Goal: Information Seeking & Learning: Learn about a topic

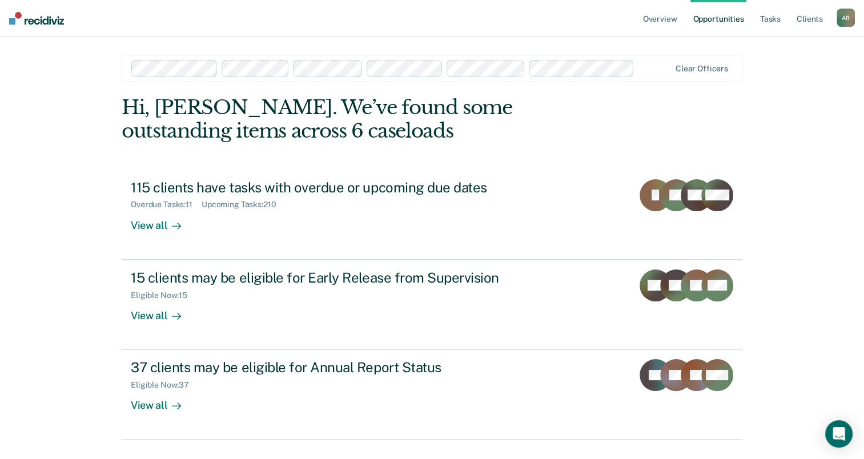
scroll to position [26, 0]
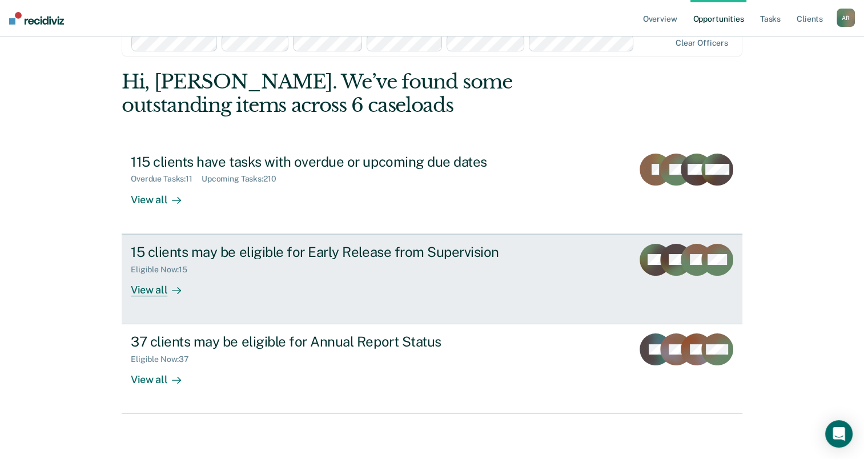
click at [256, 262] on div "Eligible Now : 15" at bounding box center [331, 267] width 401 height 14
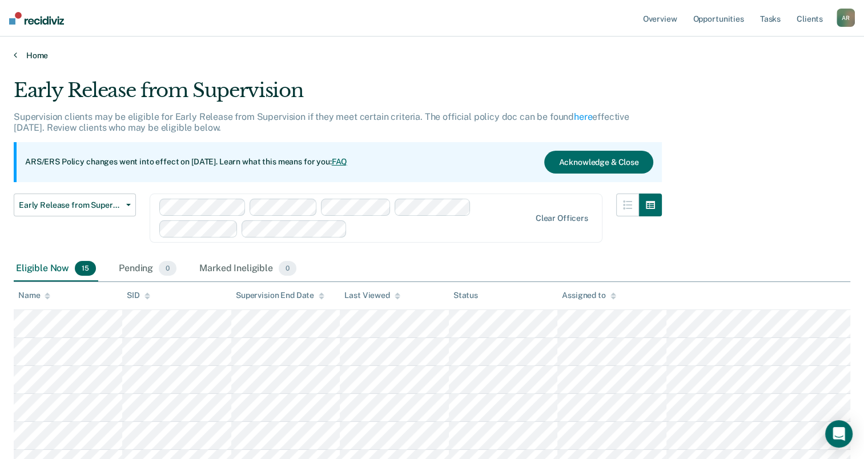
click at [34, 55] on link "Home" at bounding box center [432, 55] width 837 height 10
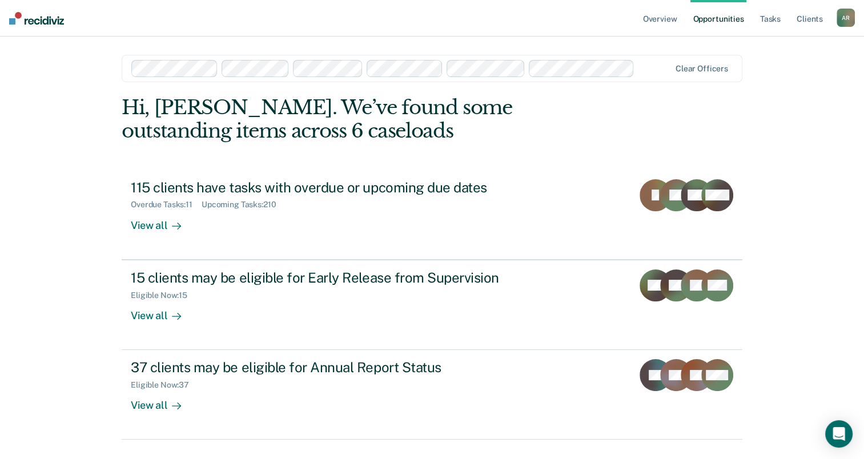
scroll to position [26, 0]
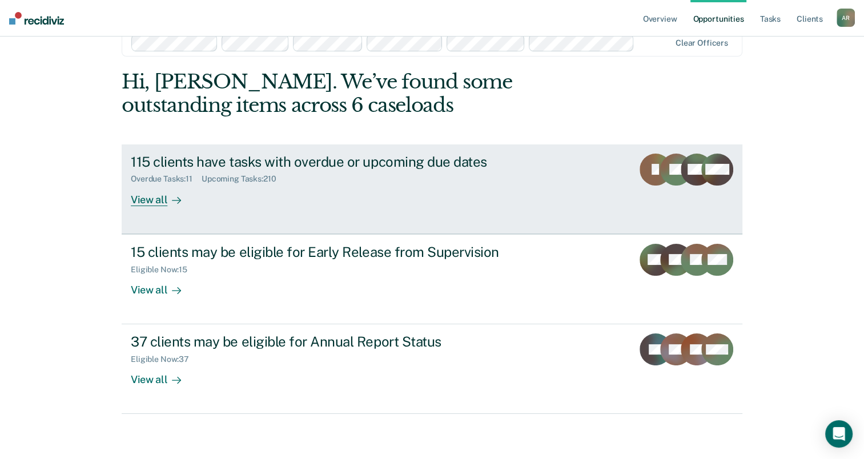
click at [158, 202] on div "View all" at bounding box center [163, 195] width 64 height 22
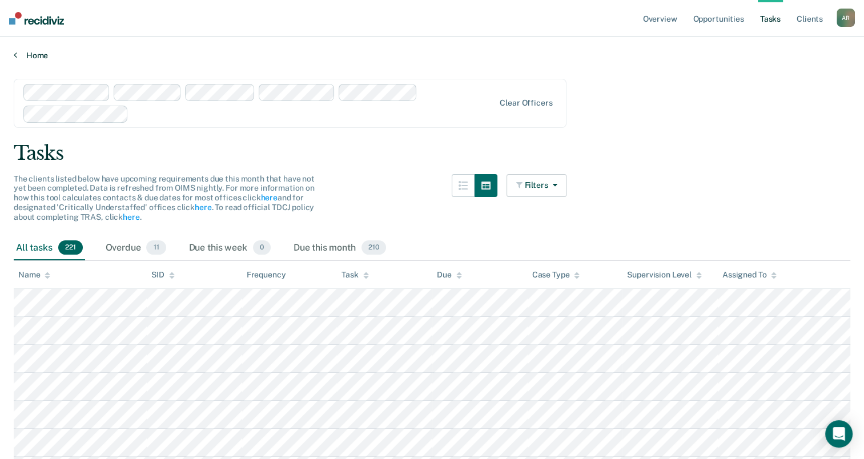
click at [22, 50] on link "Home" at bounding box center [432, 55] width 837 height 10
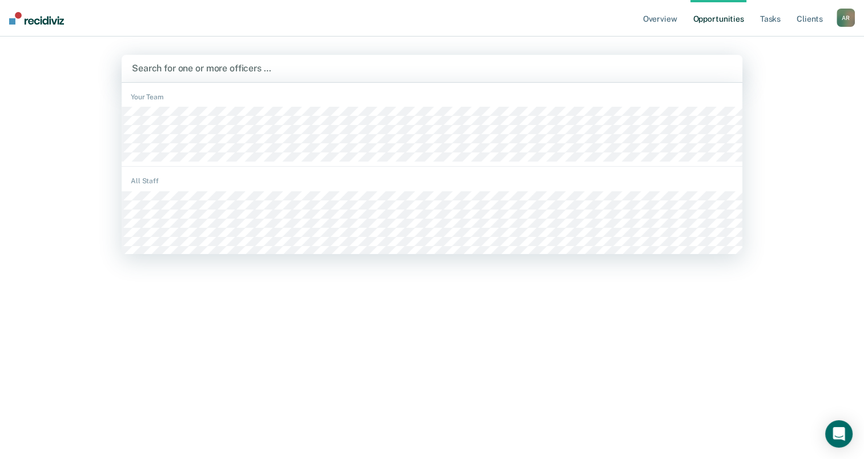
click at [541, 69] on div at bounding box center [432, 68] width 600 height 13
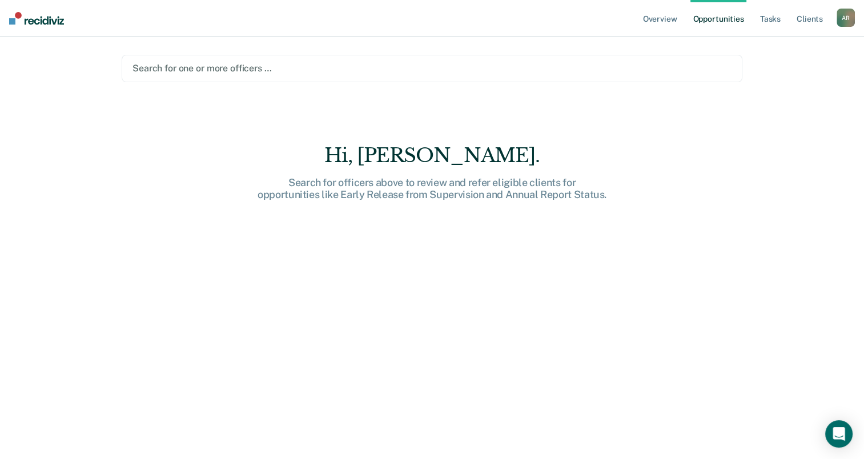
click at [786, 154] on div "Overview Opportunities Tasks Client s Anna Ronning-Batton A R Profile How it wo…" at bounding box center [432, 229] width 864 height 459
click at [774, 21] on link "Tasks" at bounding box center [770, 18] width 25 height 37
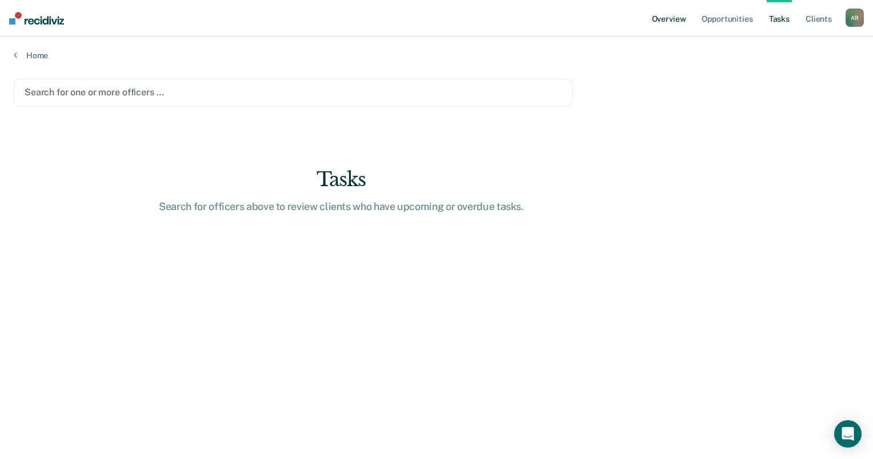
click at [675, 23] on link "Overview" at bounding box center [668, 18] width 39 height 37
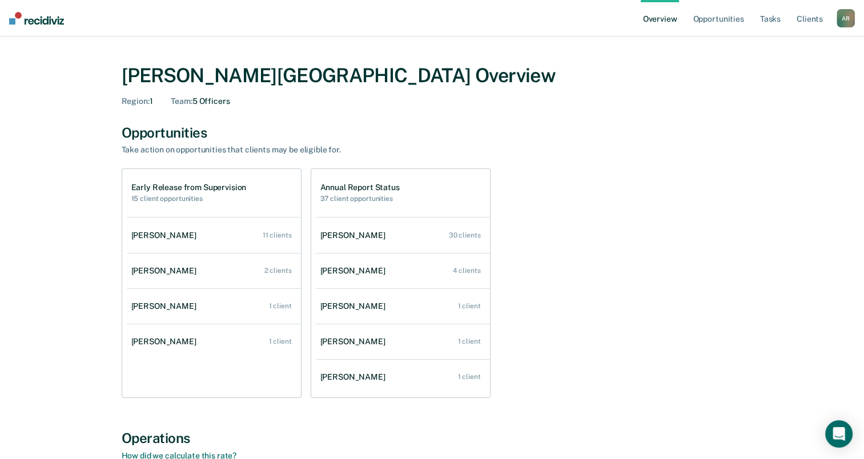
click at [176, 196] on h2 "15 client opportunities" at bounding box center [188, 199] width 115 height 8
click at [821, 23] on link "Client s" at bounding box center [809, 18] width 31 height 37
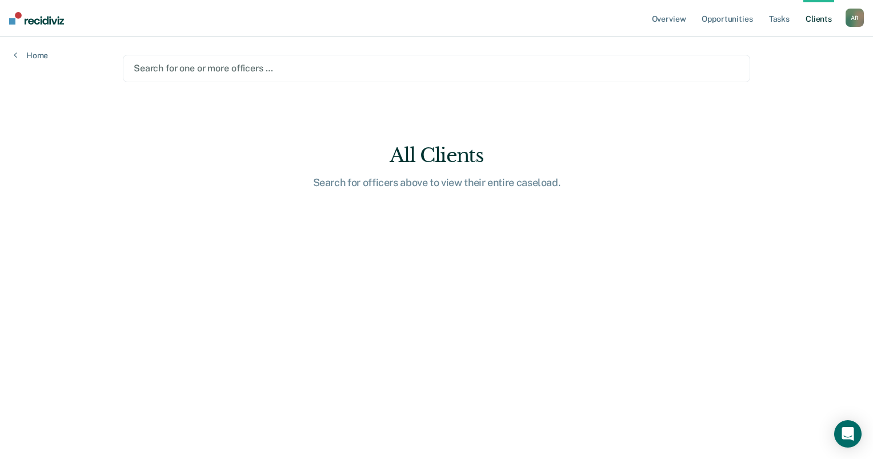
click at [374, 68] on div at bounding box center [436, 68] width 605 height 13
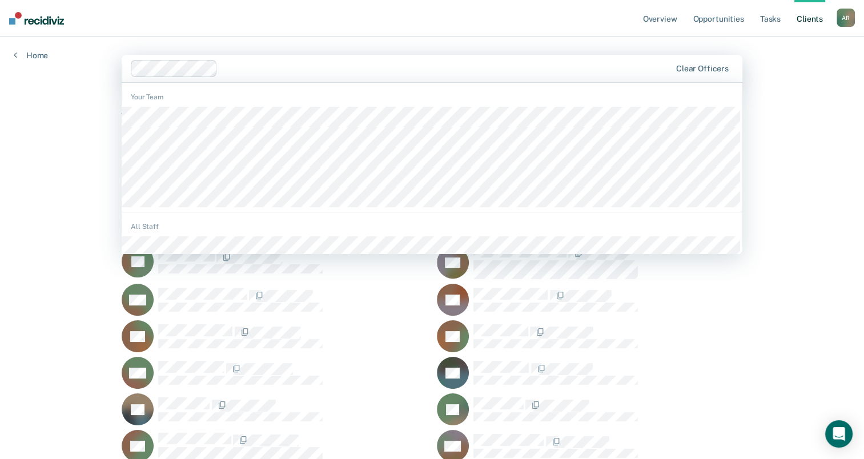
click at [311, 61] on div at bounding box center [401, 68] width 541 height 17
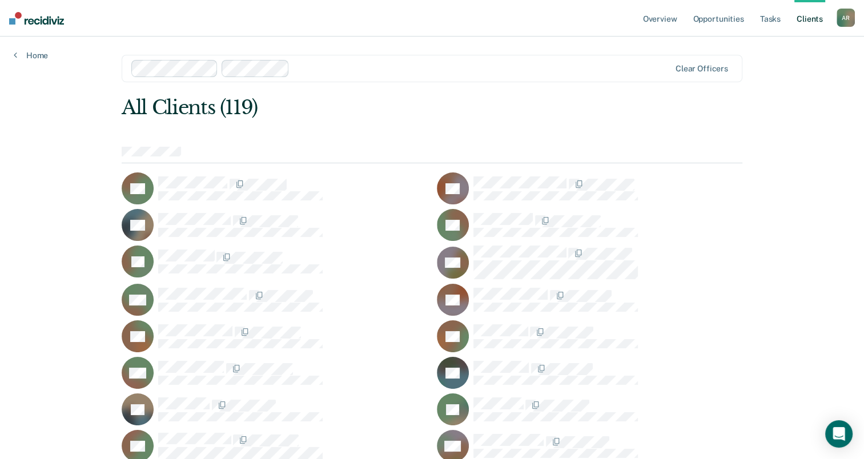
click at [327, 70] on div at bounding box center [482, 68] width 376 height 13
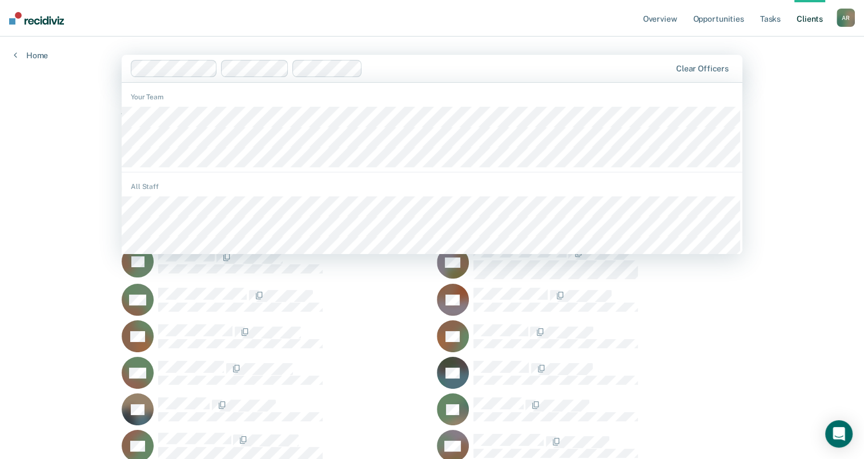
click at [367, 70] on input "text" at bounding box center [368, 68] width 2 height 11
click at [452, 67] on div at bounding box center [558, 68] width 223 height 13
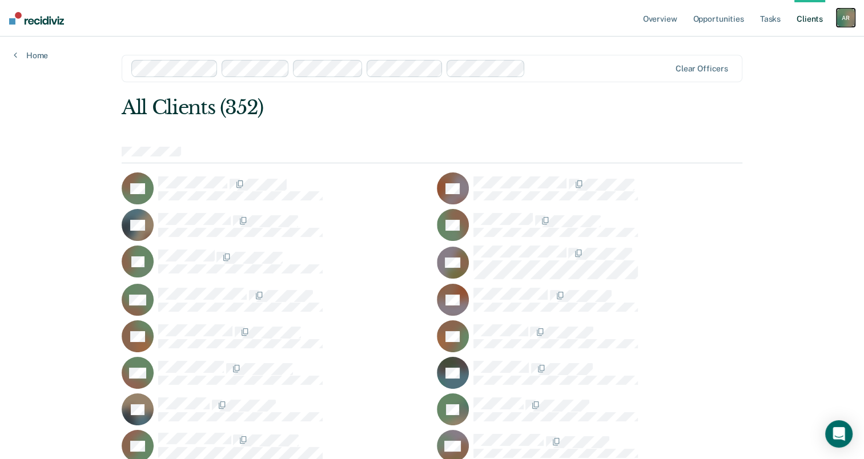
click at [843, 19] on div "A R" at bounding box center [846, 18] width 18 height 18
click at [671, 25] on link "Overview" at bounding box center [660, 18] width 39 height 37
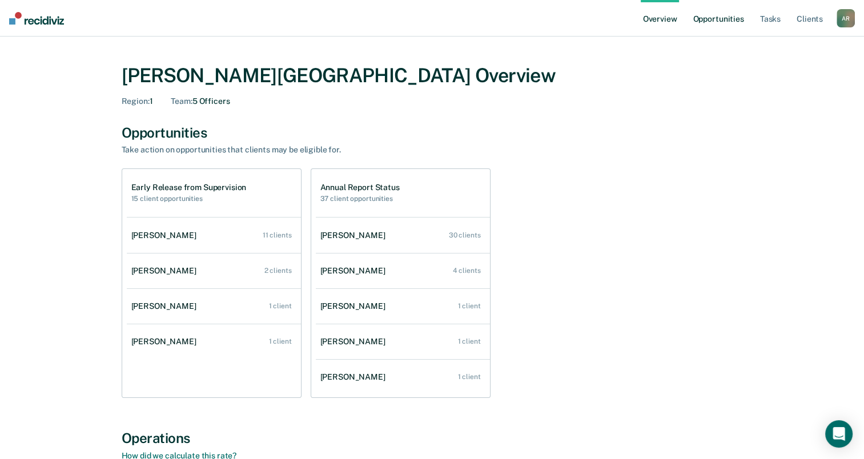
click at [711, 21] on link "Opportunities" at bounding box center [718, 18] width 55 height 37
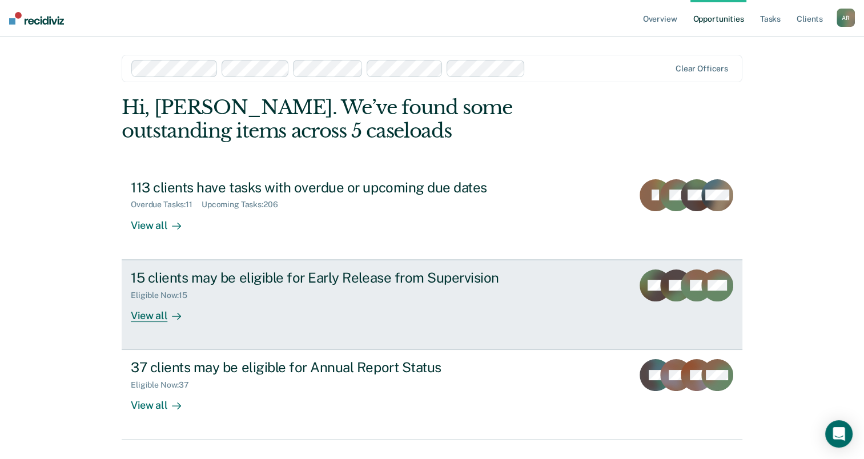
click at [135, 302] on div "View all" at bounding box center [163, 311] width 64 height 22
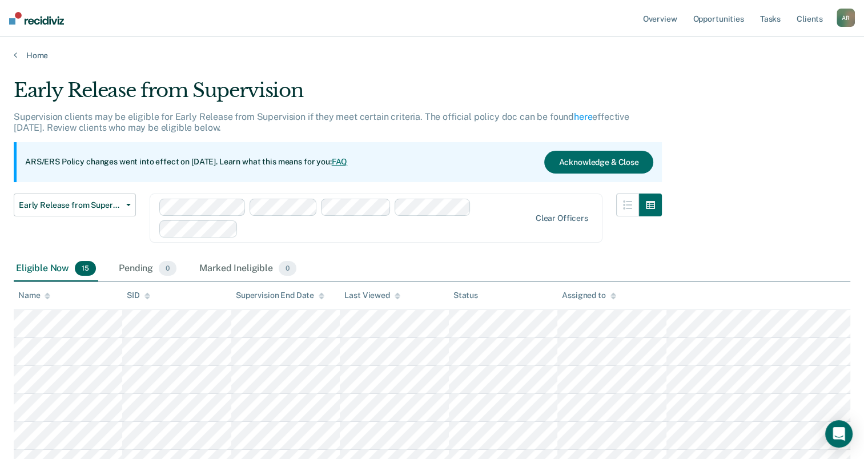
click at [348, 160] on link "FAQ" at bounding box center [340, 161] width 16 height 9
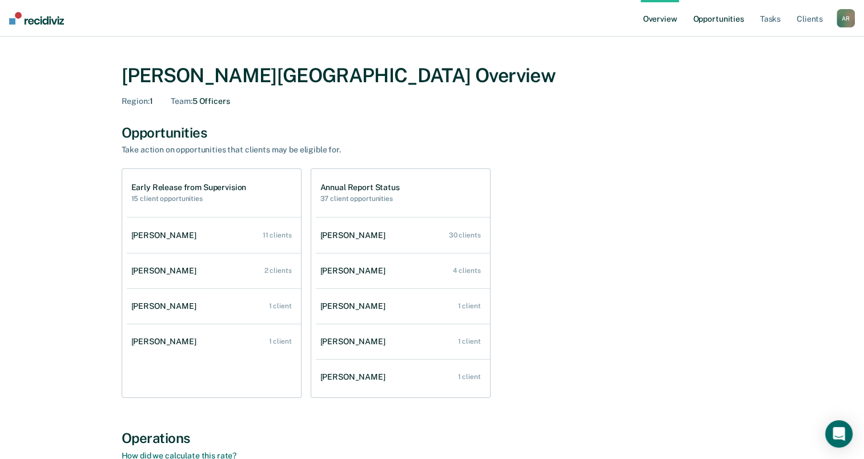
click at [716, 21] on link "Opportunities" at bounding box center [718, 18] width 55 height 37
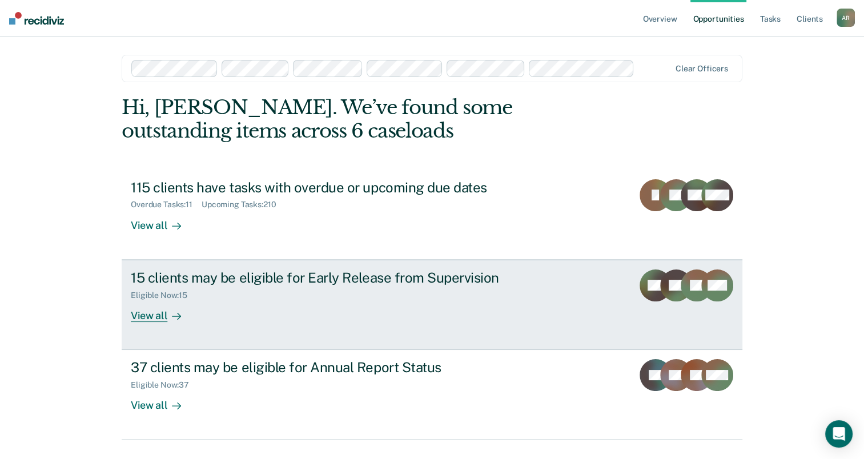
click at [151, 318] on div "View all" at bounding box center [163, 311] width 64 height 22
